Goal: Task Accomplishment & Management: Complete application form

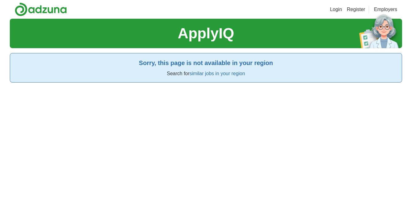
click at [225, 73] on link "similar jobs in your region" at bounding box center [218, 73] width 56 height 5
click at [0, 0] on link "ApplyIQ" at bounding box center [0, 0] width 0 height 0
